Goal: Find specific page/section: Find specific page/section

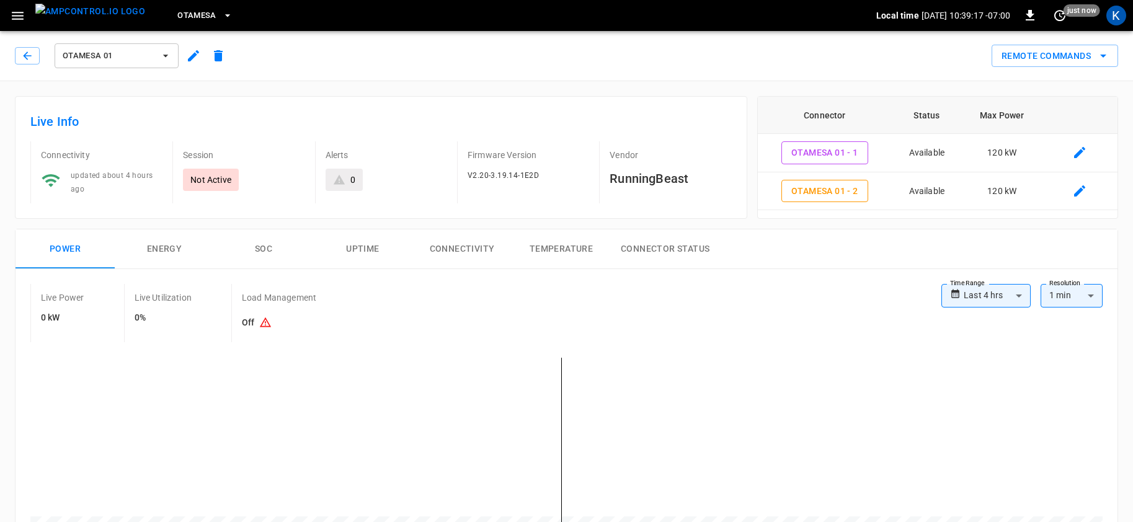
click at [179, 19] on span "OtaMesa" at bounding box center [196, 16] width 39 height 14
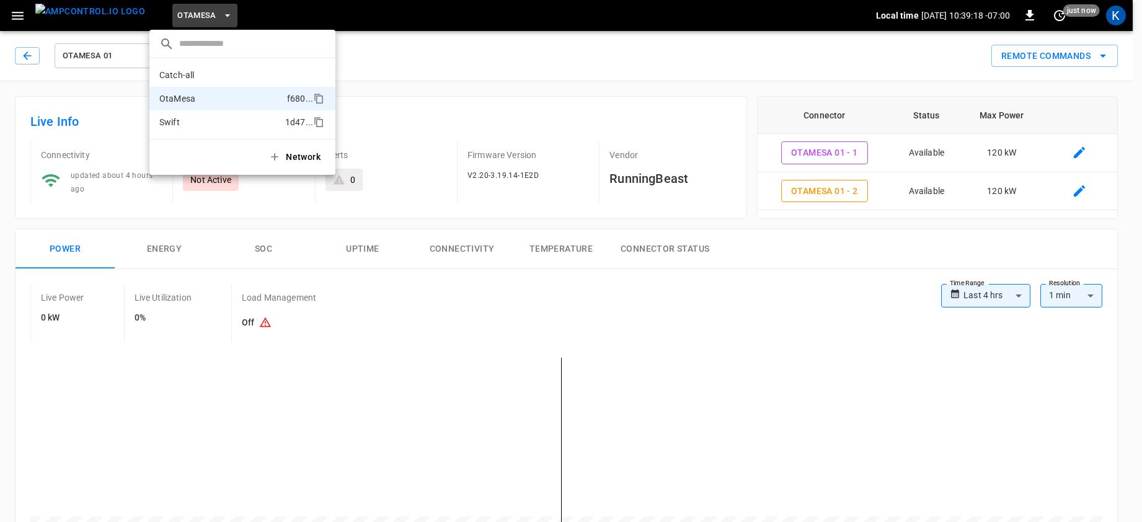
click at [187, 123] on p "Swift" at bounding box center [219, 122] width 121 height 12
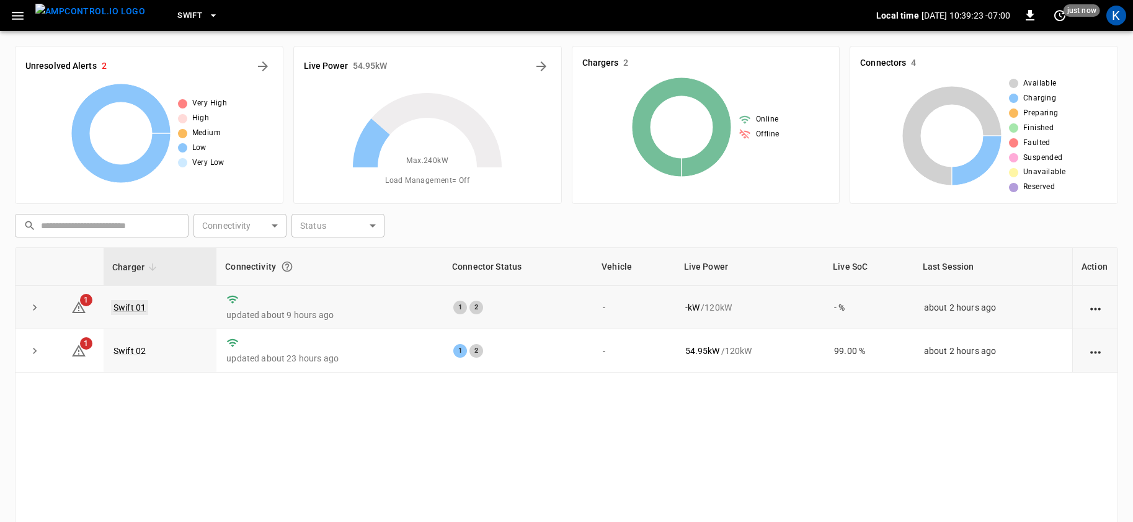
click at [126, 306] on link "Swift 01" at bounding box center [129, 307] width 37 height 15
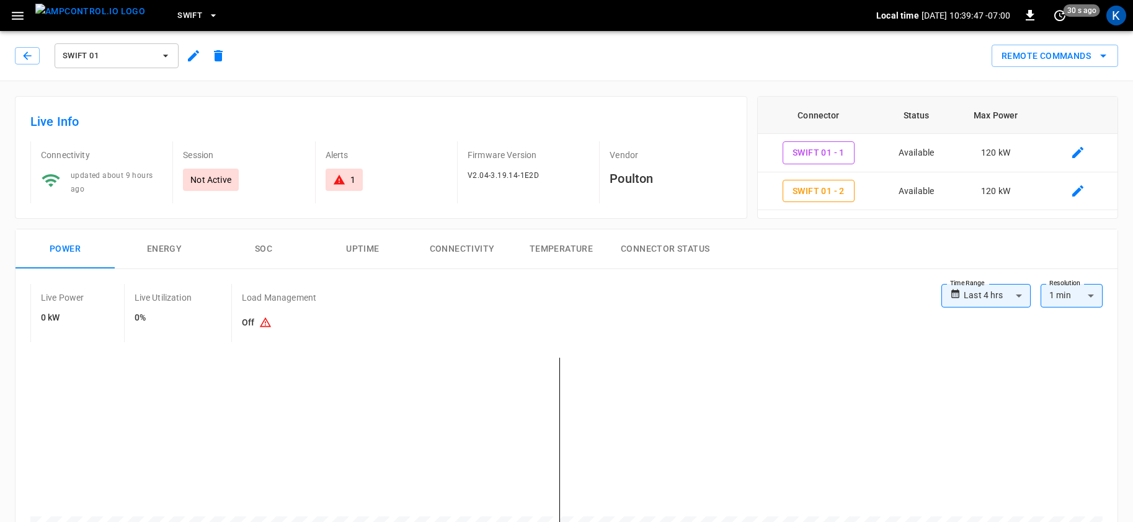
click at [128, 53] on span "Swift 01" at bounding box center [109, 56] width 92 height 14
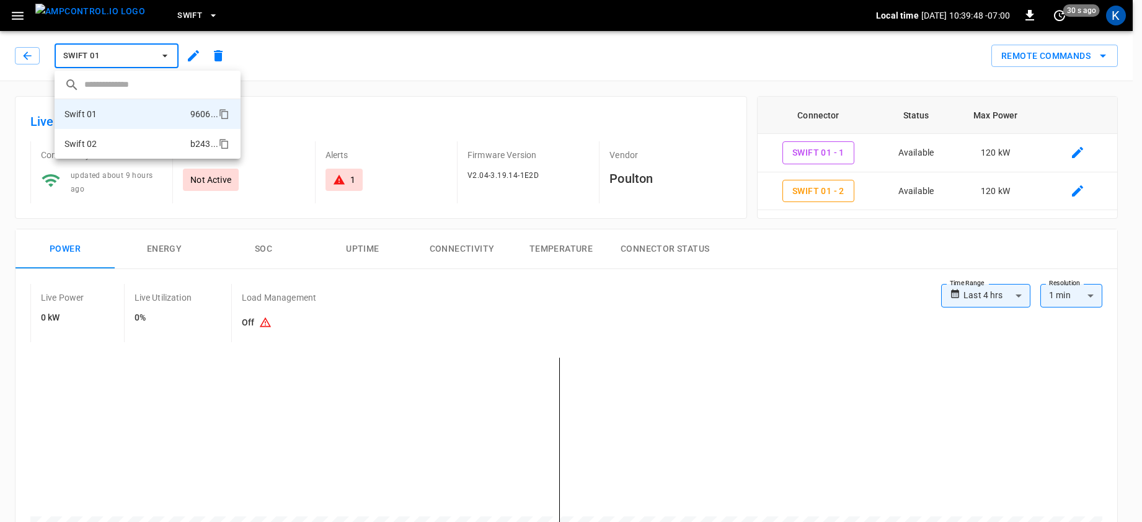
click at [115, 143] on li "Swift 02 b243 ..." at bounding box center [148, 144] width 186 height 30
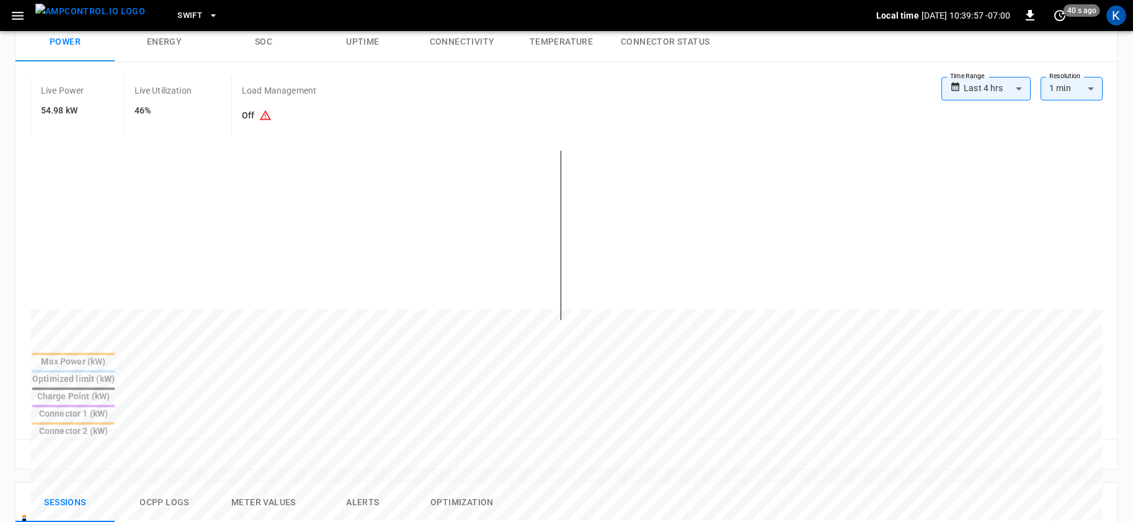
scroll to position [9, 0]
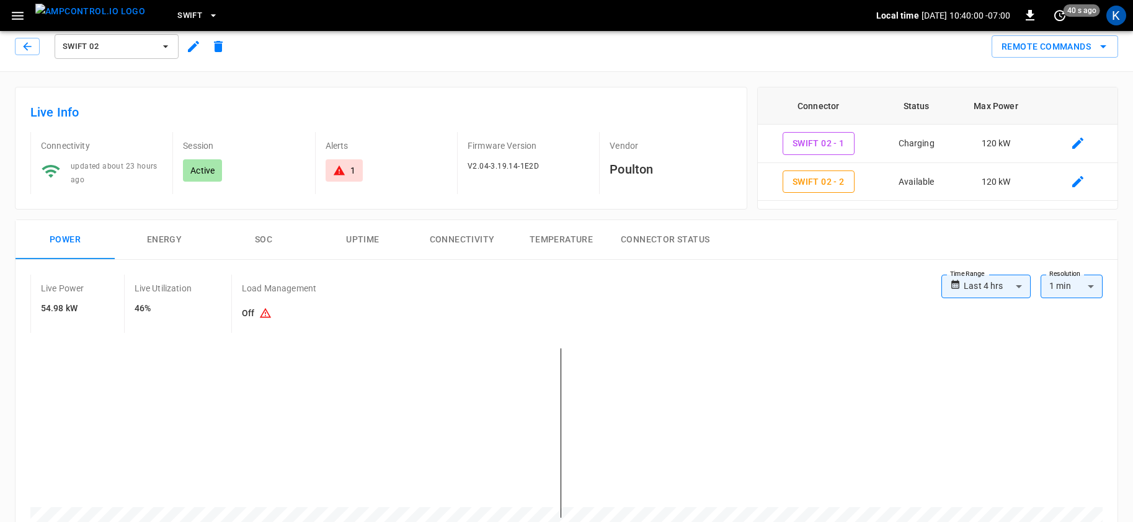
click at [119, 45] on span "Swift 02" at bounding box center [109, 47] width 92 height 14
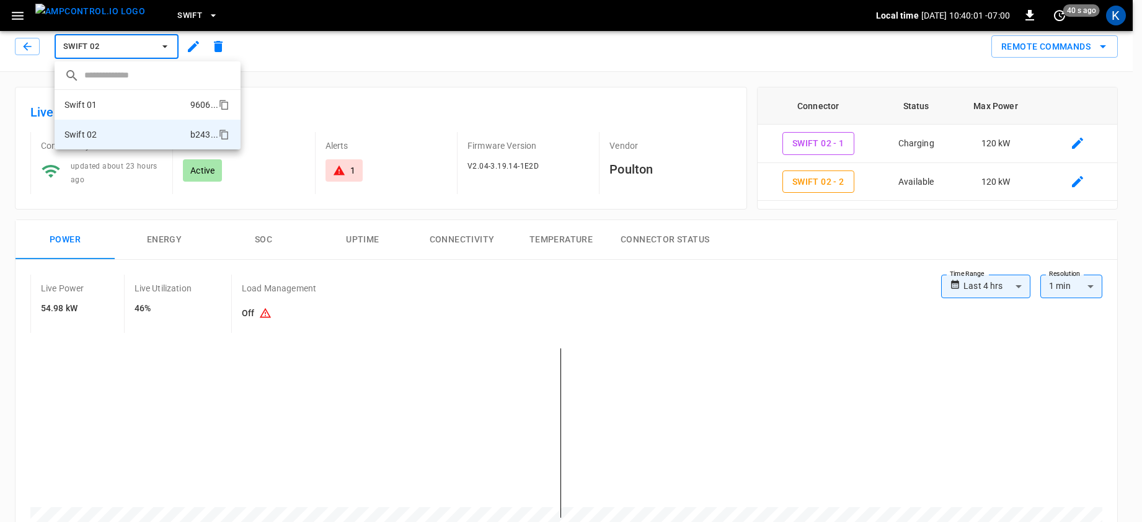
click at [105, 105] on li "Swift 01 9606 ..." at bounding box center [148, 105] width 186 height 30
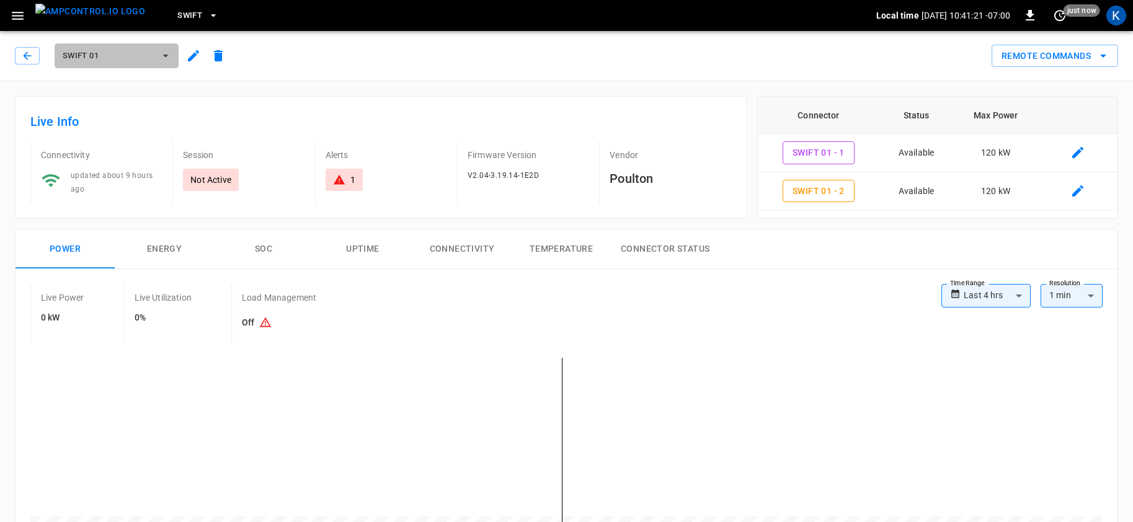
click at [103, 57] on span "Swift 01" at bounding box center [109, 56] width 92 height 14
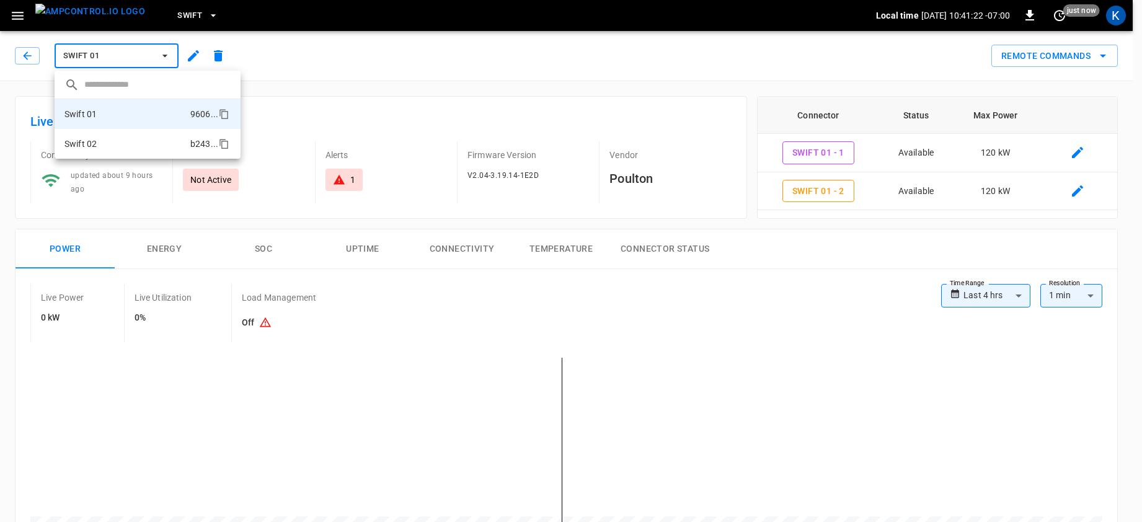
click at [111, 142] on li "Swift 02 b243 ..." at bounding box center [148, 144] width 186 height 30
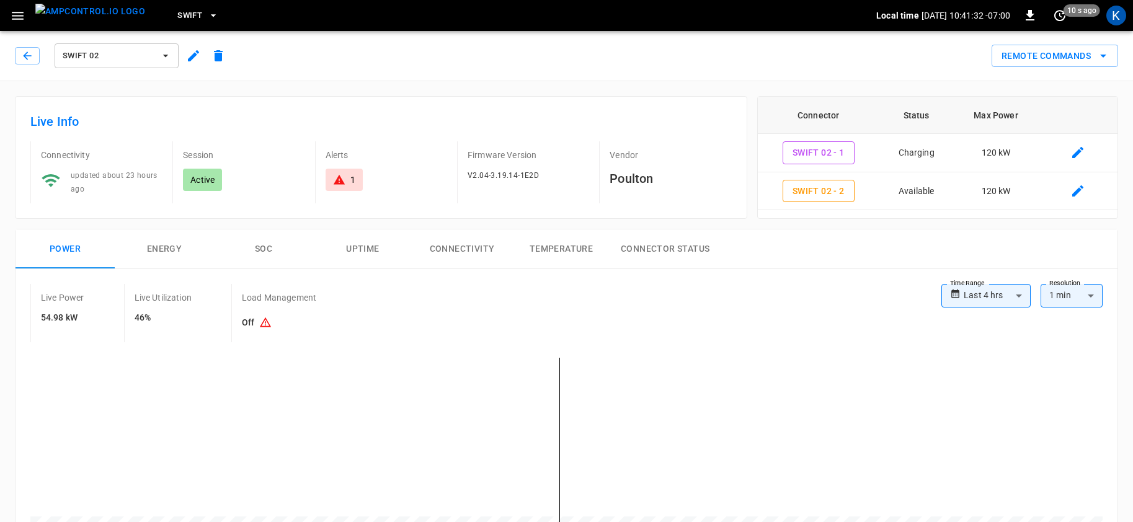
click at [177, 9] on span "Swift" at bounding box center [189, 16] width 25 height 14
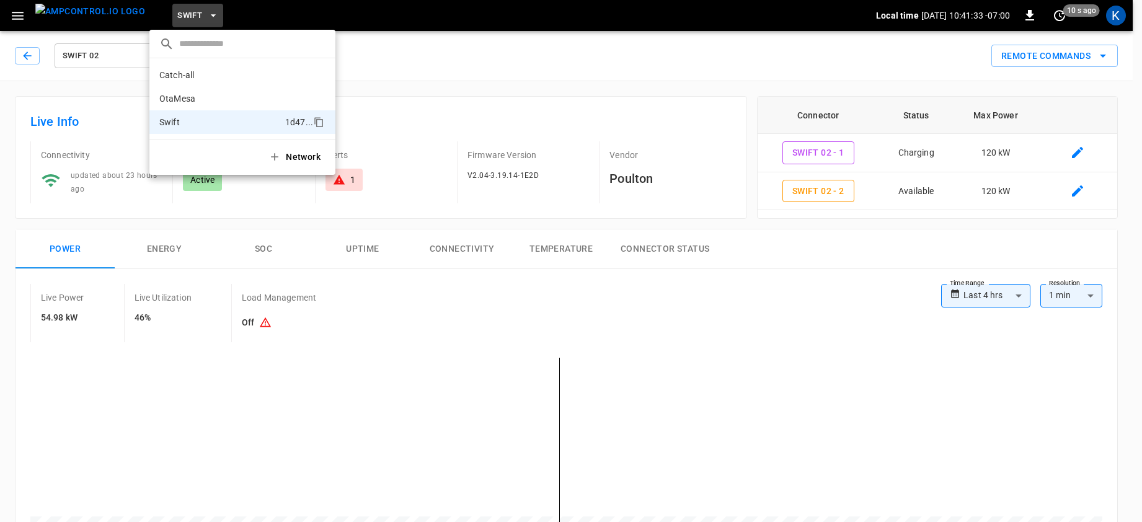
click at [532, 86] on div at bounding box center [571, 261] width 1142 height 522
